Goal: Transaction & Acquisition: Purchase product/service

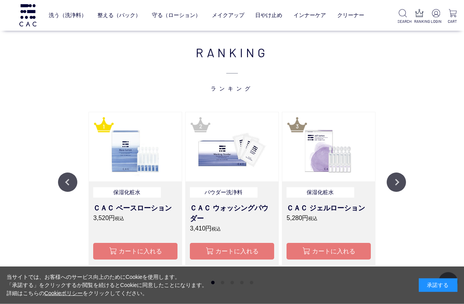
scroll to position [529, 0]
click at [67, 180] on button "Previous" at bounding box center [67, 181] width 19 height 19
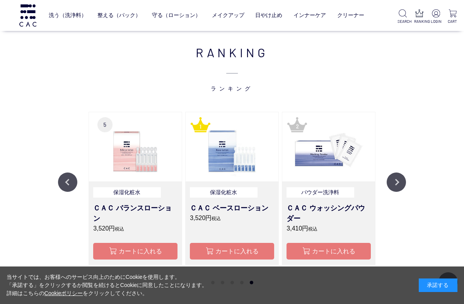
click at [63, 180] on button "Previous" at bounding box center [67, 181] width 19 height 19
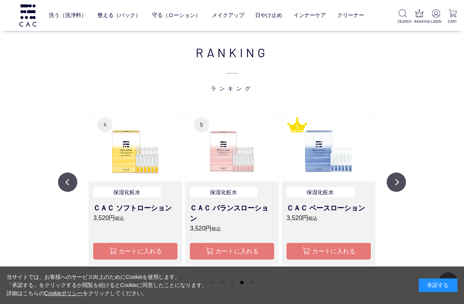
click at [63, 180] on button "Previous" at bounding box center [67, 181] width 19 height 19
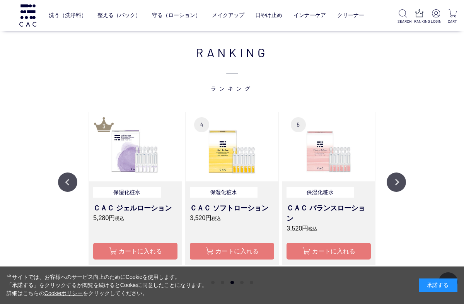
click at [60, 180] on button "Previous" at bounding box center [67, 181] width 19 height 19
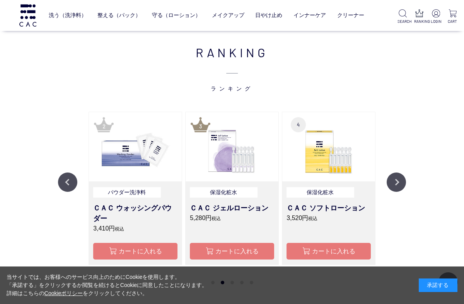
click at [61, 182] on button "Previous" at bounding box center [67, 181] width 19 height 19
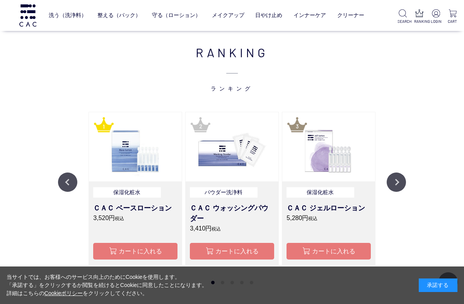
click at [63, 182] on button "Previous" at bounding box center [67, 181] width 19 height 19
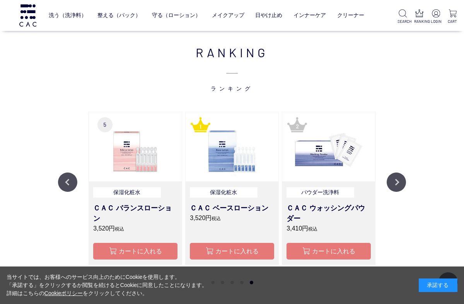
click at [65, 183] on button "Previous" at bounding box center [67, 181] width 19 height 19
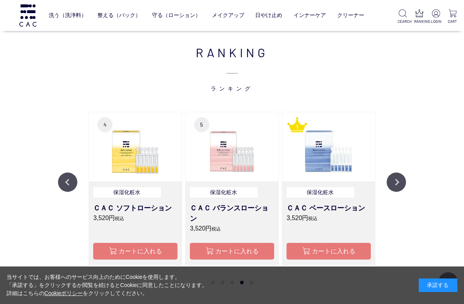
click at [61, 182] on button "Previous" at bounding box center [67, 181] width 19 height 19
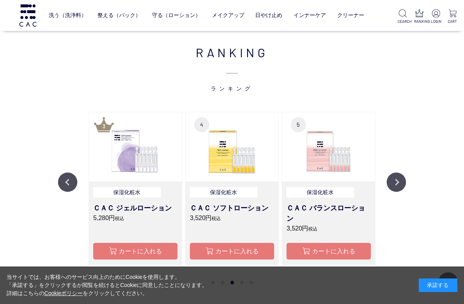
click at [61, 180] on button "Previous" at bounding box center [67, 181] width 19 height 19
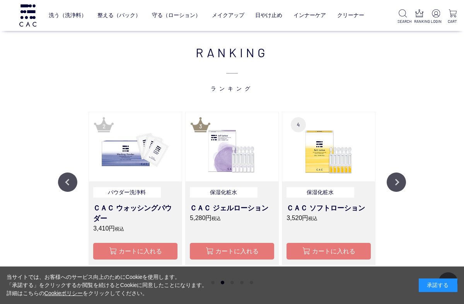
click at [61, 179] on button "Previous" at bounding box center [67, 181] width 19 height 19
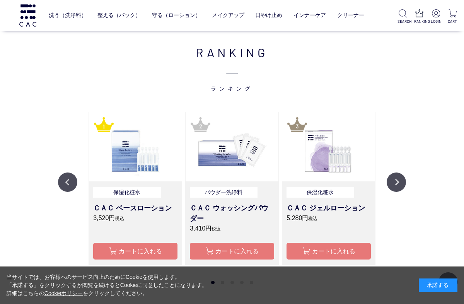
click at [61, 180] on button "Previous" at bounding box center [67, 181] width 19 height 19
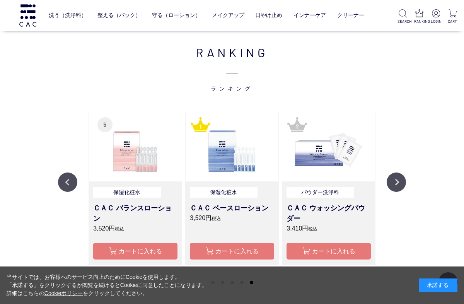
click at [59, 182] on button "Previous" at bounding box center [67, 181] width 19 height 19
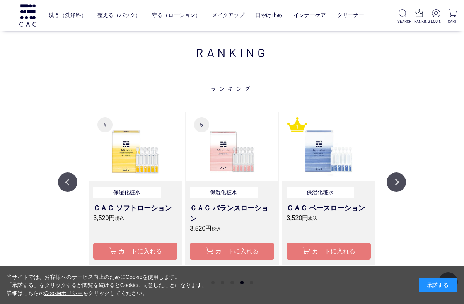
click at [399, 184] on button "Next" at bounding box center [395, 181] width 19 height 19
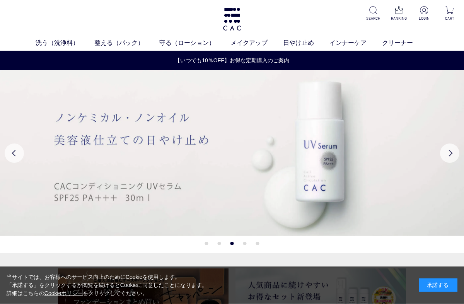
scroll to position [0, 0]
click at [12, 151] on button "Previous" at bounding box center [14, 152] width 19 height 19
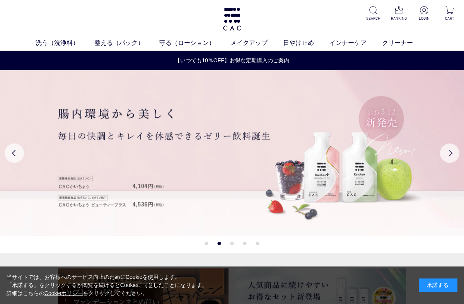
click at [14, 152] on button "Previous" at bounding box center [14, 152] width 19 height 19
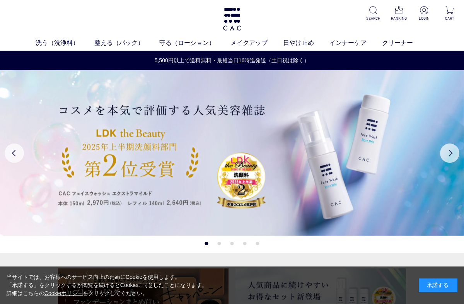
click at [11, 152] on button "Previous" at bounding box center [14, 152] width 19 height 19
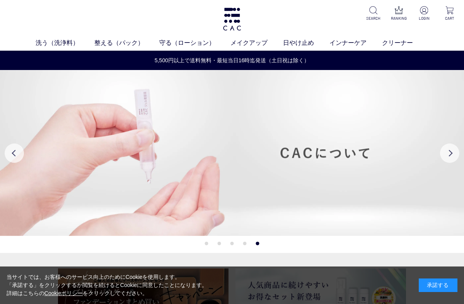
click at [15, 152] on button "Previous" at bounding box center [14, 152] width 19 height 19
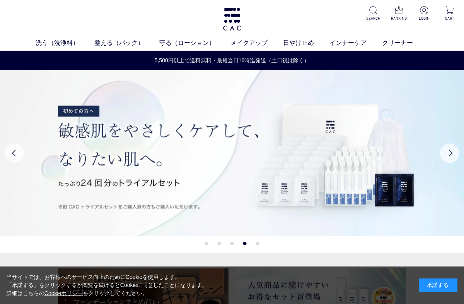
click at [7, 154] on button "Previous" at bounding box center [14, 152] width 19 height 19
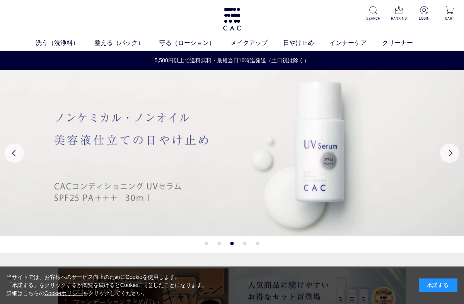
click at [8, 155] on button "Previous" at bounding box center [14, 152] width 19 height 19
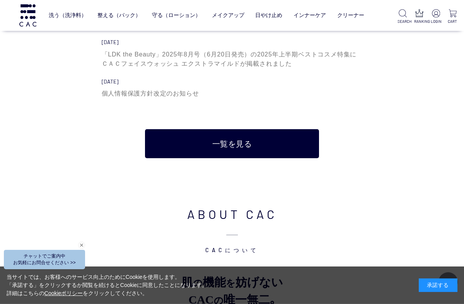
scroll to position [2340, 0]
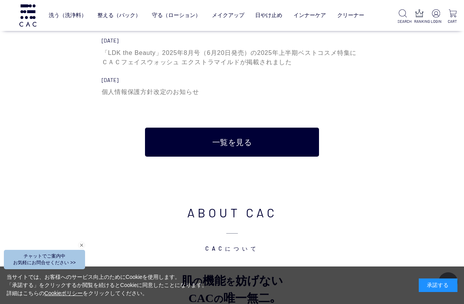
click at [222, 136] on link "一覧を見る" at bounding box center [232, 141] width 174 height 29
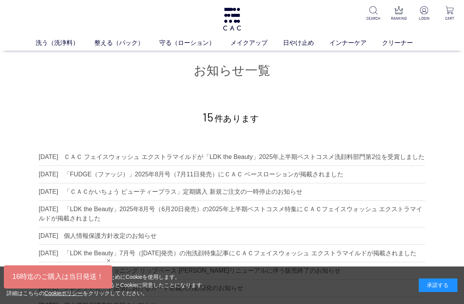
click at [172, 57] on link "液体洗浄料" at bounding box center [173, 57] width 27 height 6
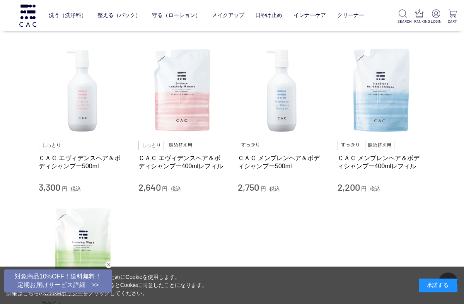
scroll to position [56, 0]
click at [245, 133] on img at bounding box center [282, 91] width 88 height 88
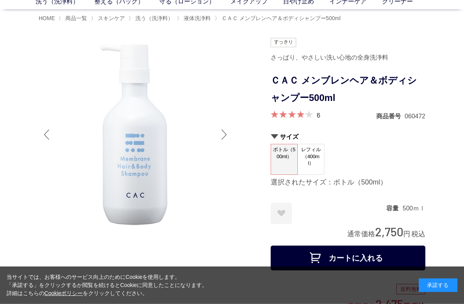
scroll to position [42, 0]
click at [323, 253] on button "カートに入れる" at bounding box center [347, 257] width 155 height 25
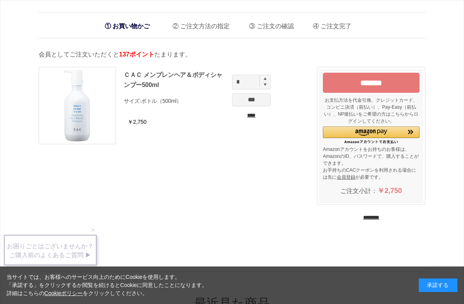
click at [123, 24] on li "お買い物かご" at bounding box center [127, 26] width 53 height 16
click at [365, 217] on input "********" at bounding box center [371, 217] width 16 height 7
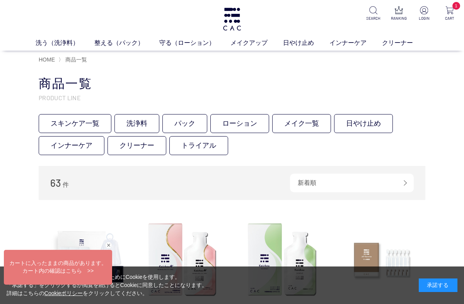
click at [136, 123] on link "洗浄料" at bounding box center [136, 123] width 45 height 19
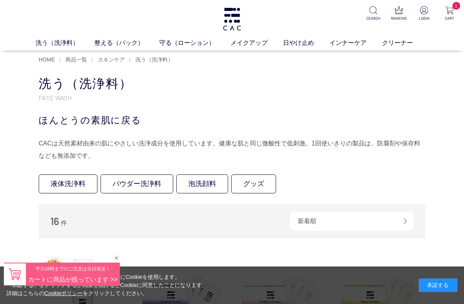
click at [66, 181] on link "液体洗浄料" at bounding box center [68, 183] width 59 height 19
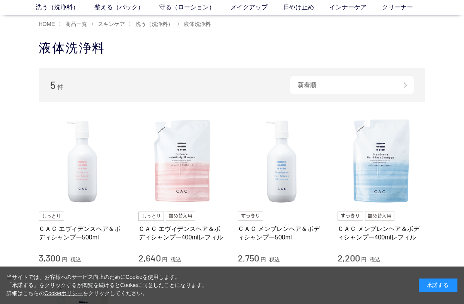
scroll to position [39, 0]
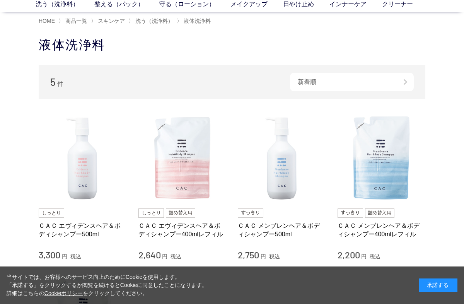
click at [378, 169] on img at bounding box center [381, 158] width 88 height 88
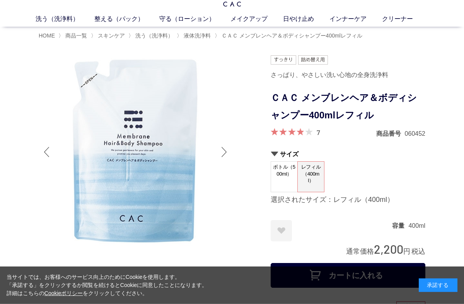
scroll to position [24, 0]
click at [329, 269] on button "カートに入れる" at bounding box center [347, 274] width 155 height 25
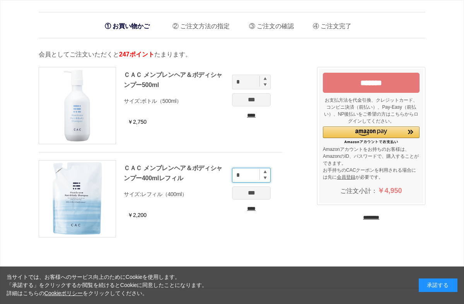
click at [262, 178] on input "*" at bounding box center [251, 175] width 39 height 15
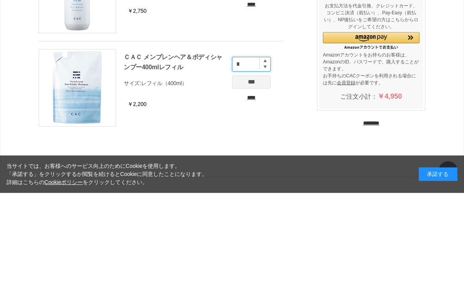
click at [265, 168] on input "*" at bounding box center [251, 175] width 39 height 15
click at [263, 168] on input "*" at bounding box center [251, 175] width 39 height 15
click at [244, 168] on input "*" at bounding box center [251, 175] width 39 height 15
click at [268, 168] on input "*" at bounding box center [251, 175] width 39 height 15
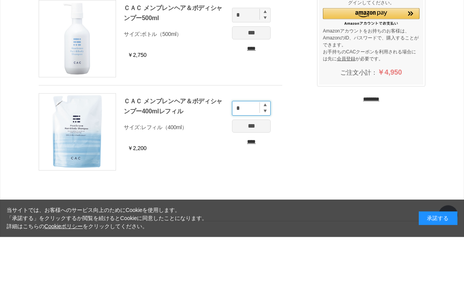
click at [267, 168] on input "*" at bounding box center [251, 175] width 39 height 15
click at [298, 123] on div "ＣＡＣ メンブレンヘア＆ボディシャンプー500ml サイズ: ボトル（500ml） ￥2,750 * *** **** ＣＡＣ メンブレンヘア＆ボディシャンプ…" at bounding box center [174, 156] width 270 height 194
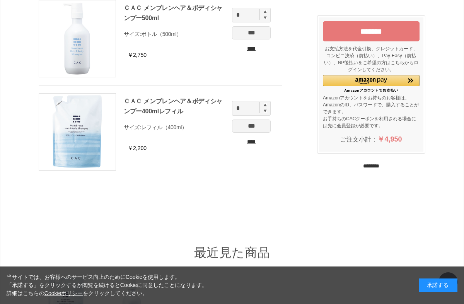
click at [264, 99] on div "ＣＡＣ メンブレンヘア＆ボディシャンプー400mlレフィル サイズ: レフィル（400ml）" at bounding box center [199, 117] width 151 height 42
click at [236, 102] on input "*" at bounding box center [251, 108] width 39 height 15
type input "*"
click at [250, 107] on input "*" at bounding box center [251, 108] width 39 height 15
type input "*"
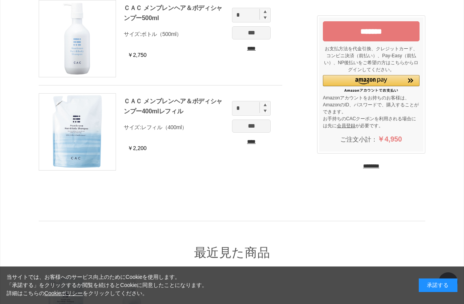
click at [249, 126] on input "***" at bounding box center [251, 125] width 39 height 13
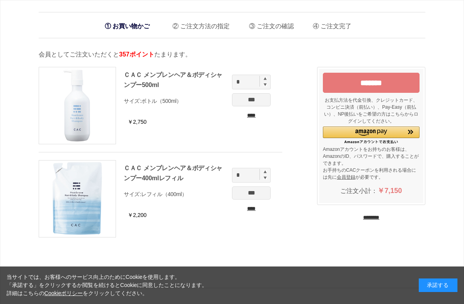
click at [348, 80] on input "*******" at bounding box center [371, 83] width 97 height 20
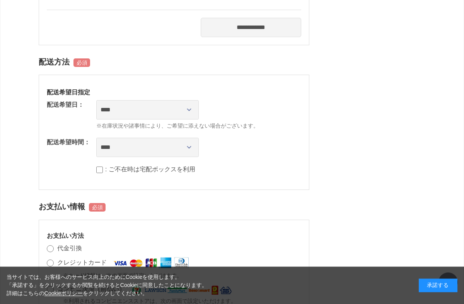
scroll to position [372, 0]
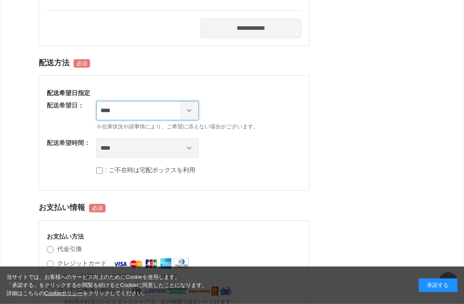
click at [185, 108] on select "**********" at bounding box center [147, 110] width 102 height 19
select select "********"
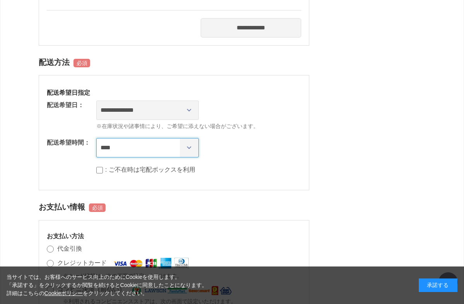
click at [189, 147] on select "**** *** ****** ****** ****** ******" at bounding box center [147, 147] width 102 height 19
select select "**"
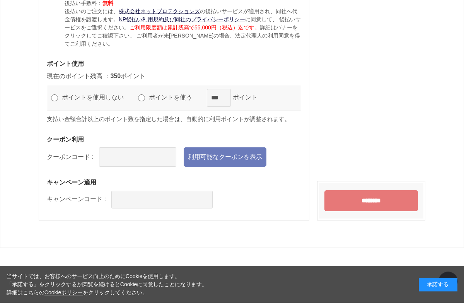
scroll to position [812, 0]
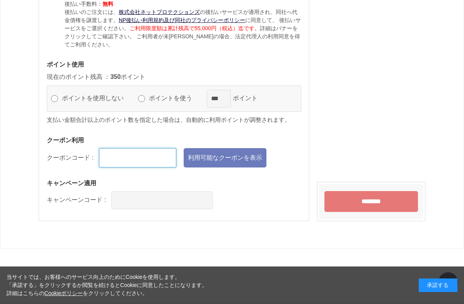
click at [109, 166] on input "text" at bounding box center [137, 157] width 77 height 19
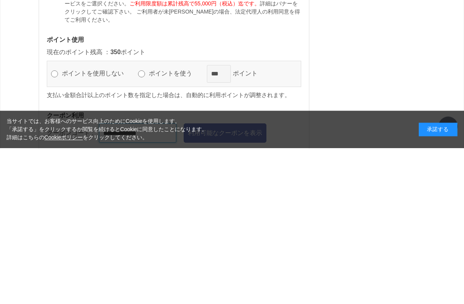
scroll to position [692, 0]
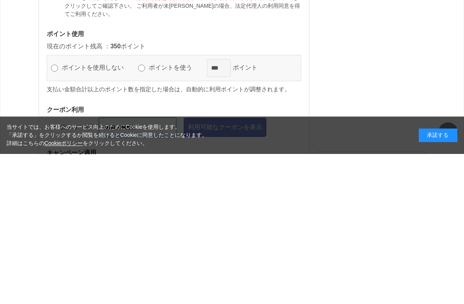
type input "**********"
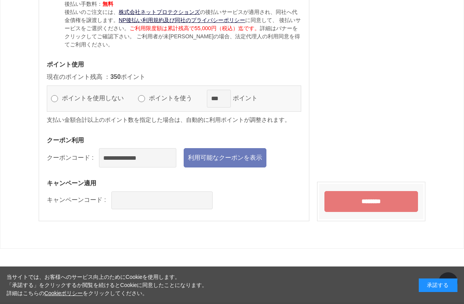
click at [342, 209] on input "********" at bounding box center [370, 201] width 93 height 21
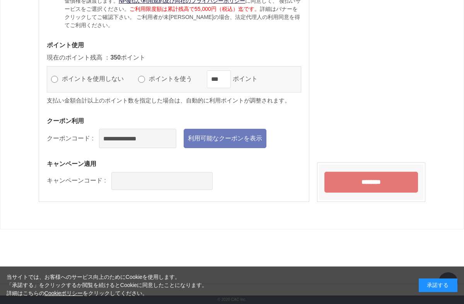
click at [349, 184] on input "********" at bounding box center [370, 182] width 93 height 21
